Goal: Task Accomplishment & Management: Complete application form

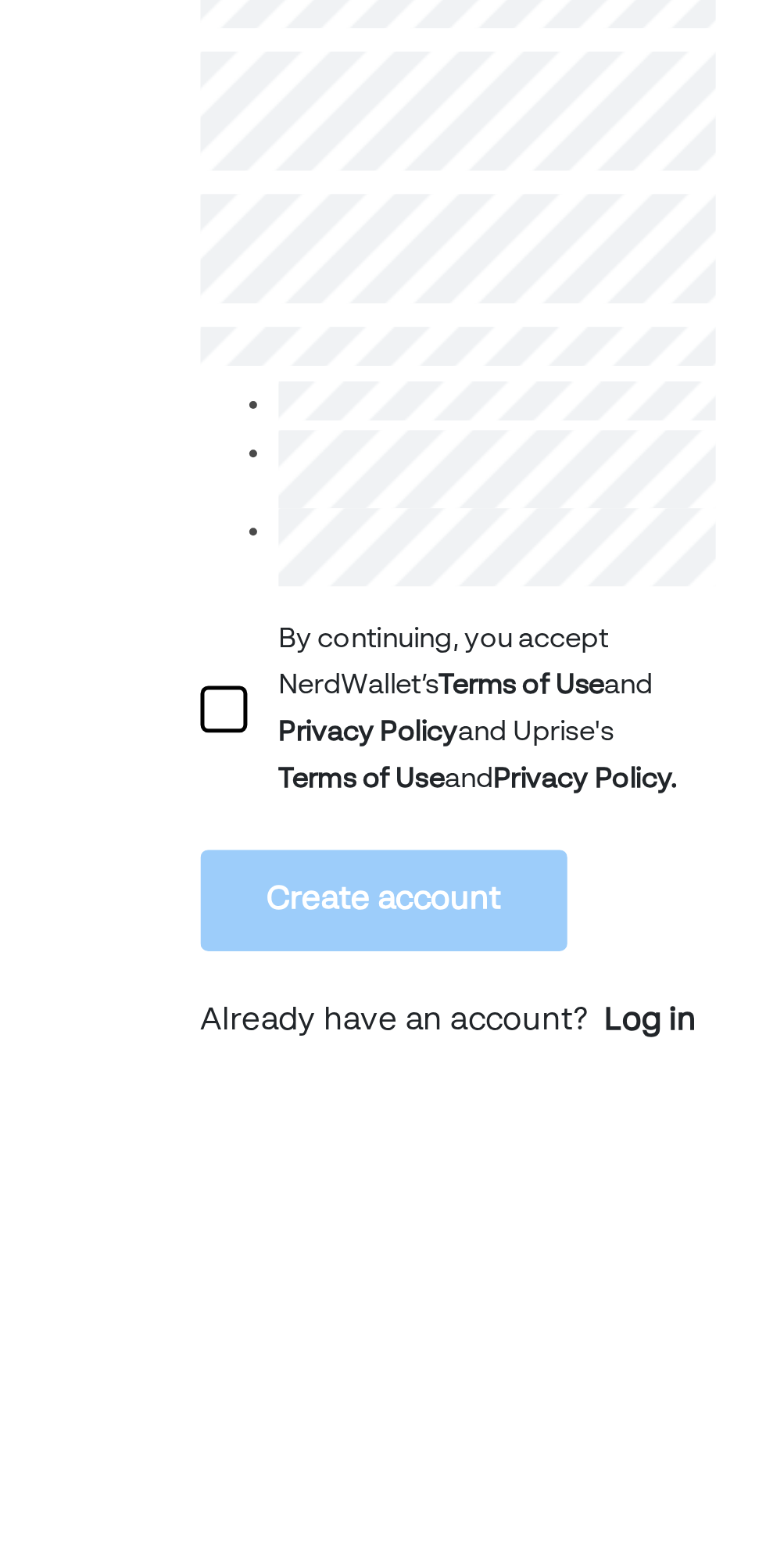
click at [119, 598] on div at bounding box center [125, 600] width 19 height 19
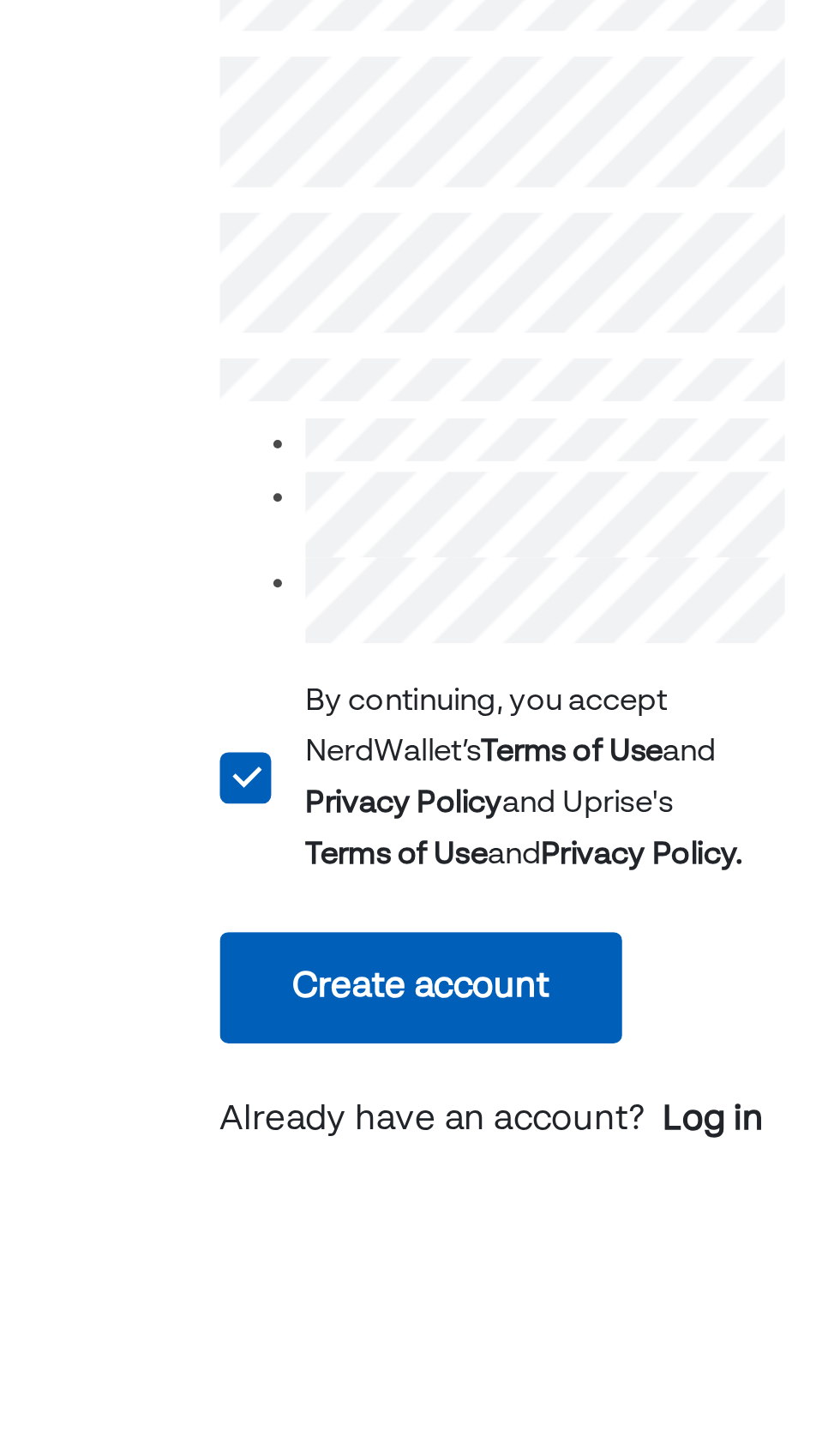
click at [219, 744] on button "Create account" at bounding box center [207, 742] width 161 height 45
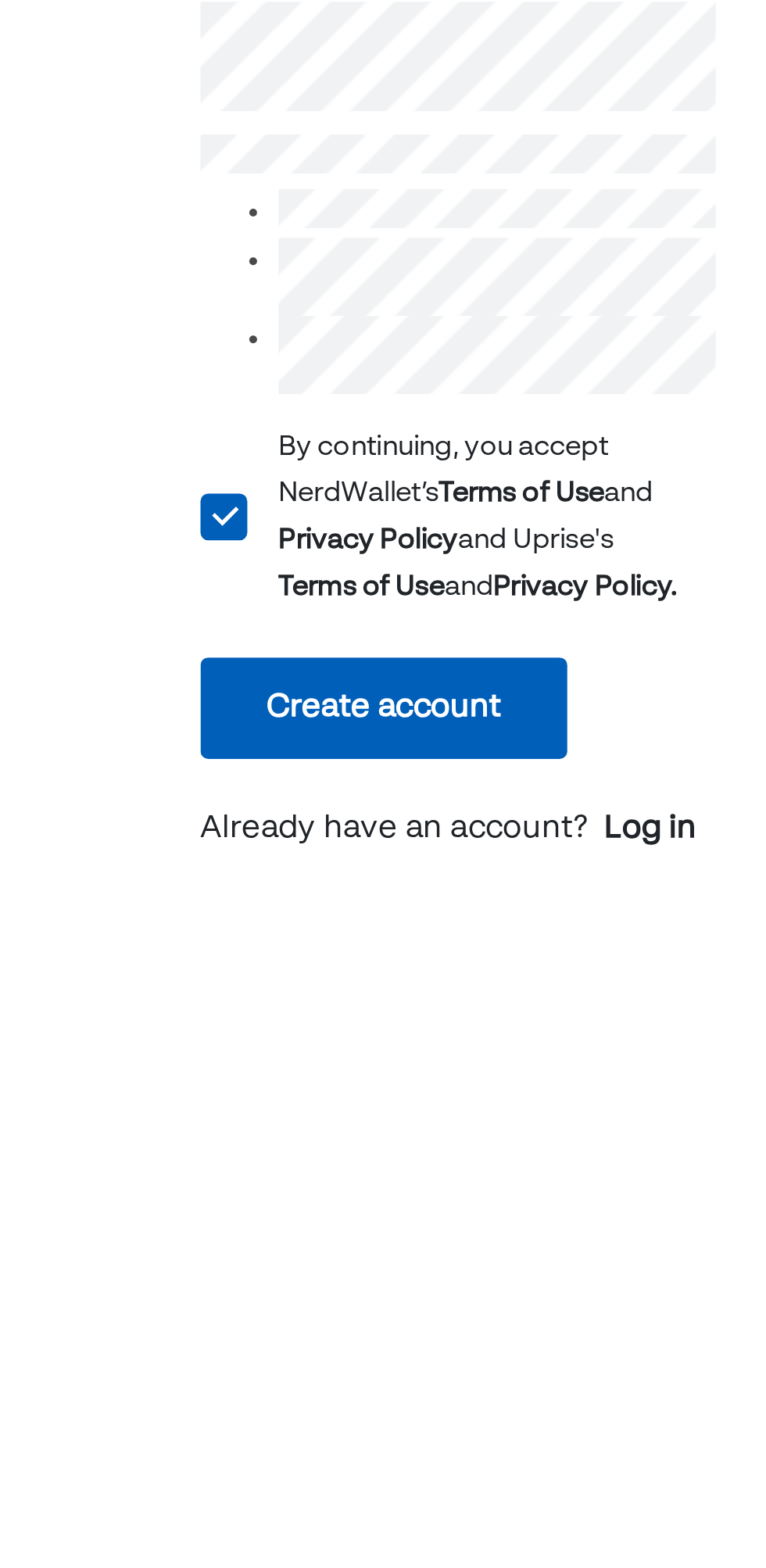
click at [223, 681] on button "Create account" at bounding box center [189, 676] width 147 height 41
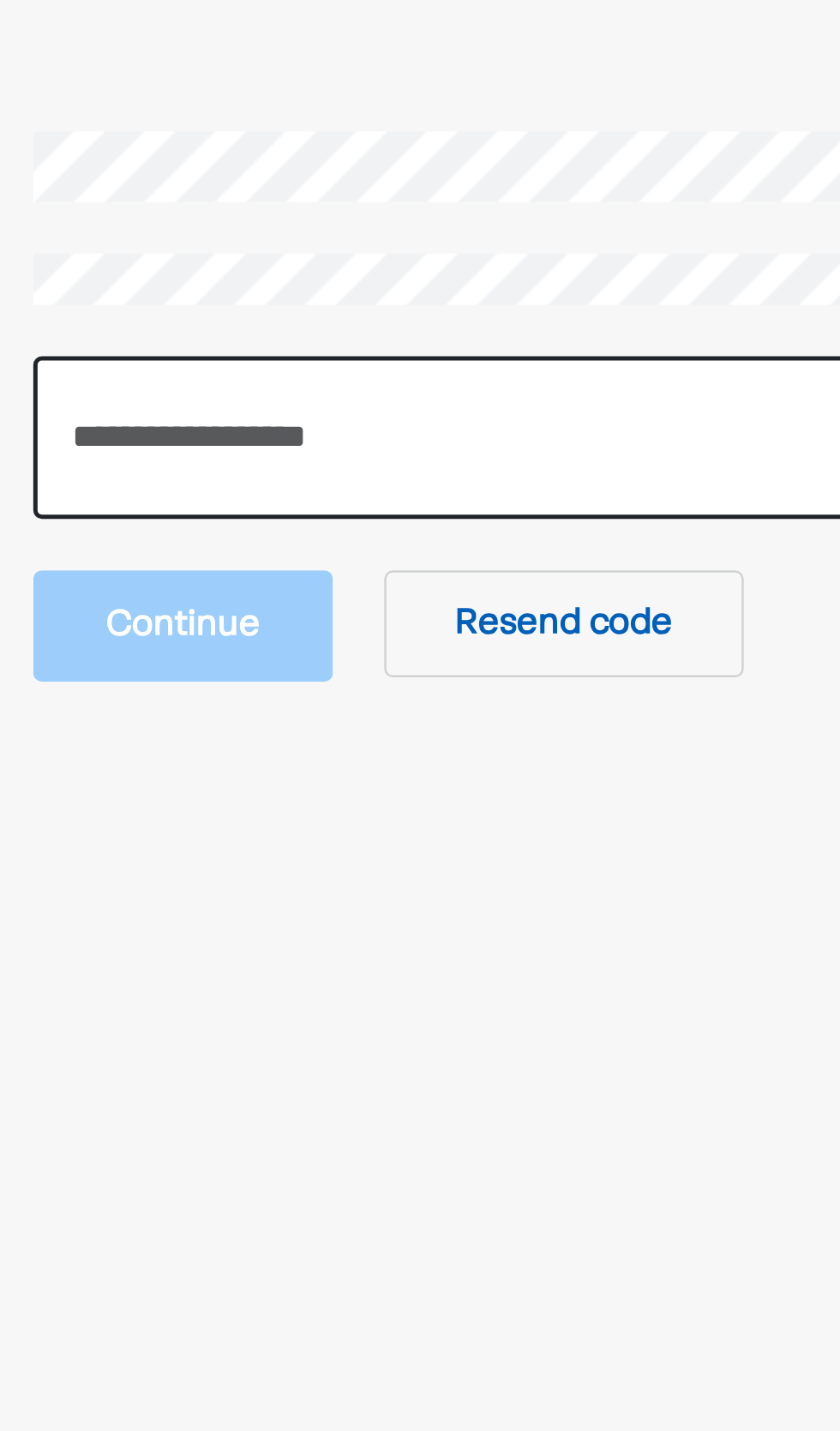
click at [287, 250] on input "number" at bounding box center [420, 246] width 463 height 66
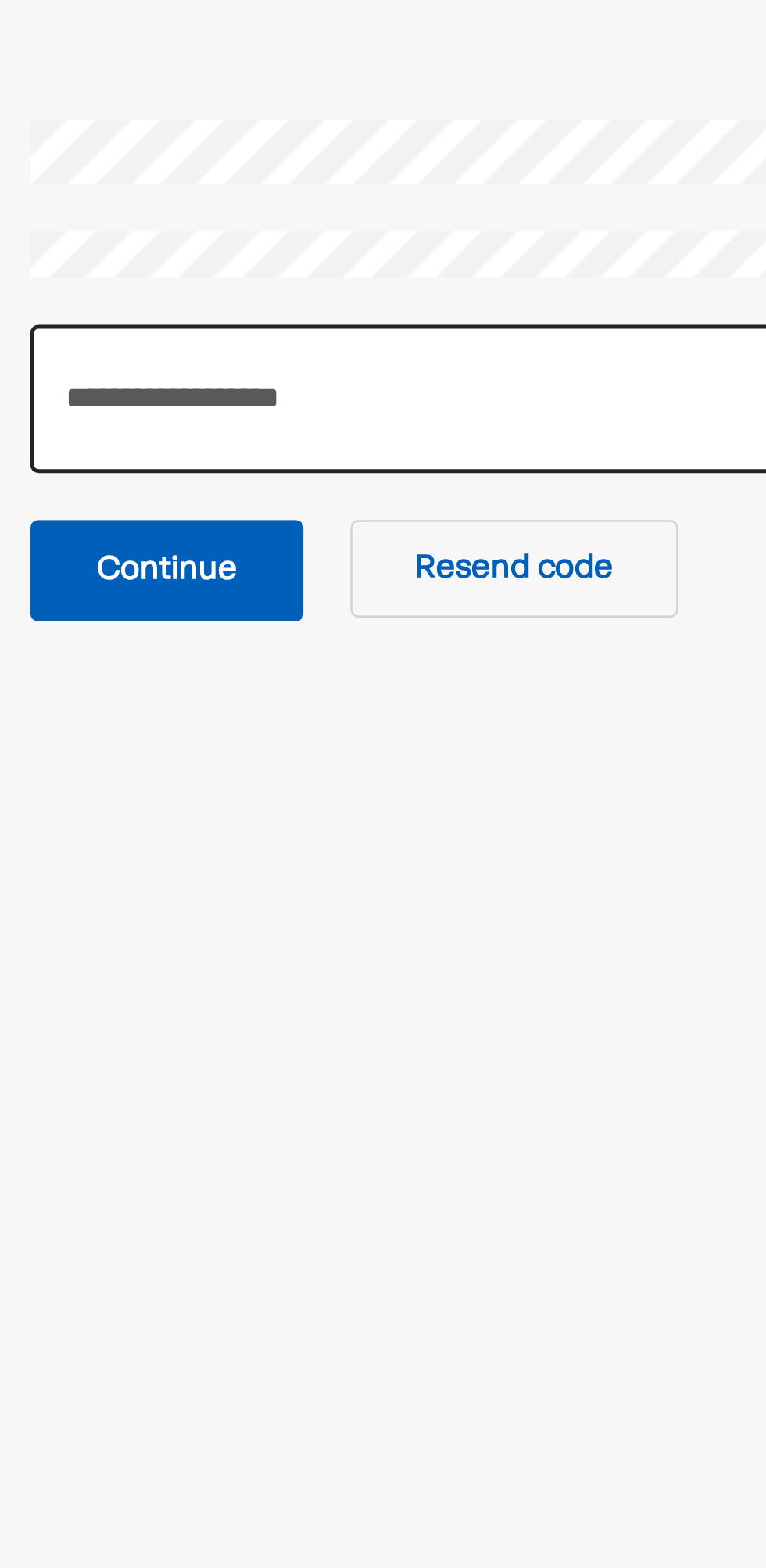
type input "******"
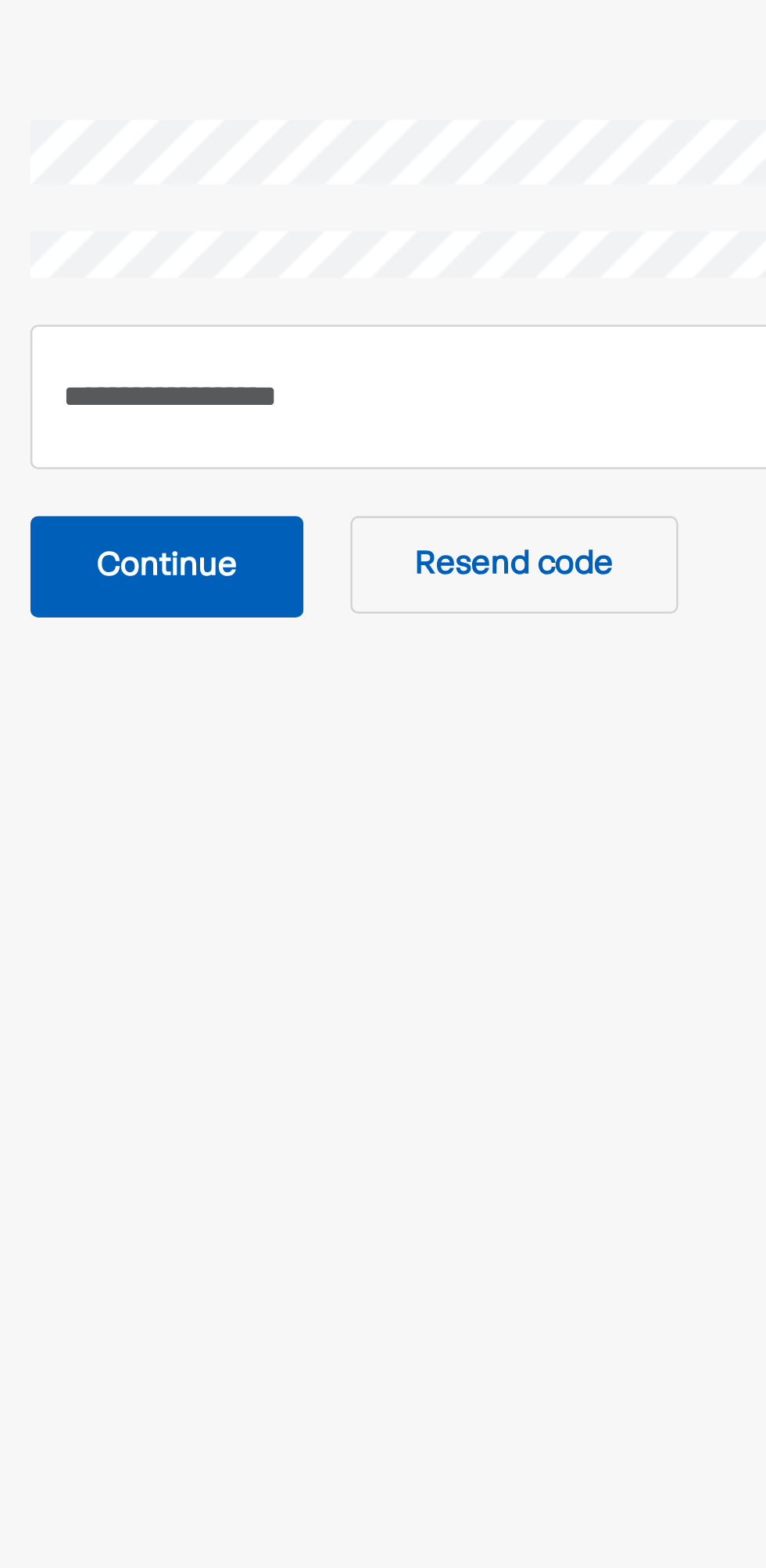
click at [246, 287] on button "Continue" at bounding box center [226, 292] width 109 height 41
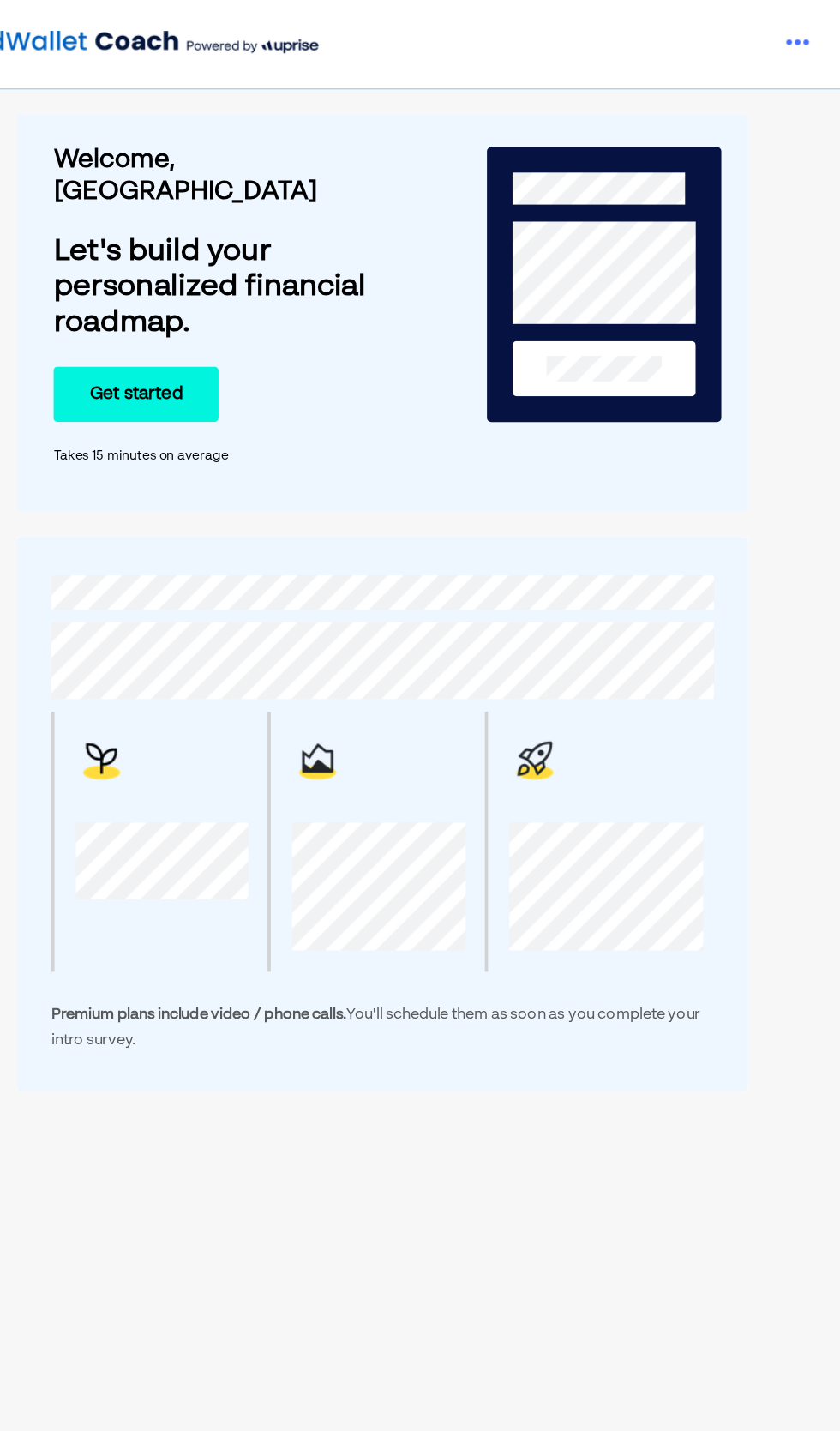
click at [220, 295] on button "Get started" at bounding box center [222, 317] width 133 height 45
